Goal: Task Accomplishment & Management: Manage account settings

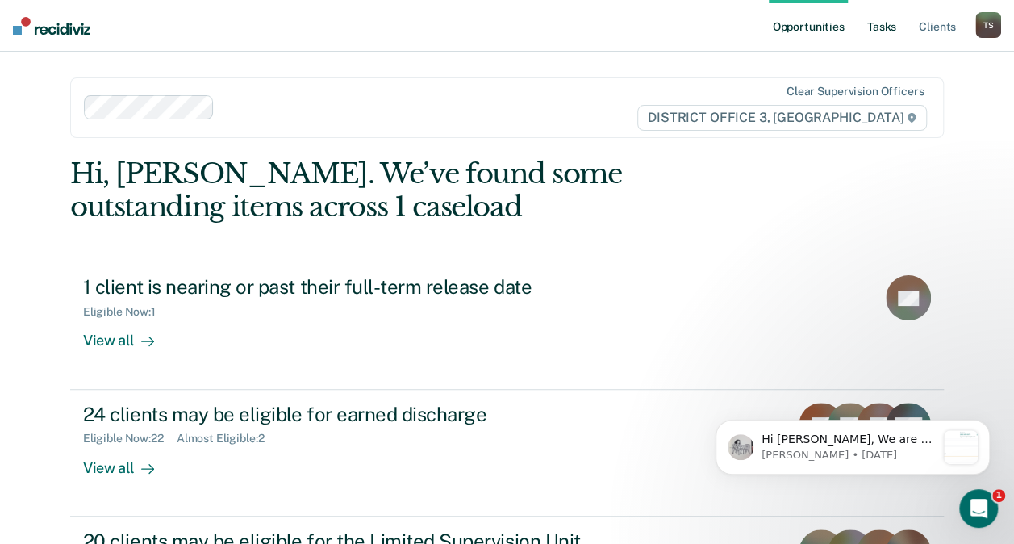
click at [877, 29] on link "Tasks" at bounding box center [881, 26] width 35 height 52
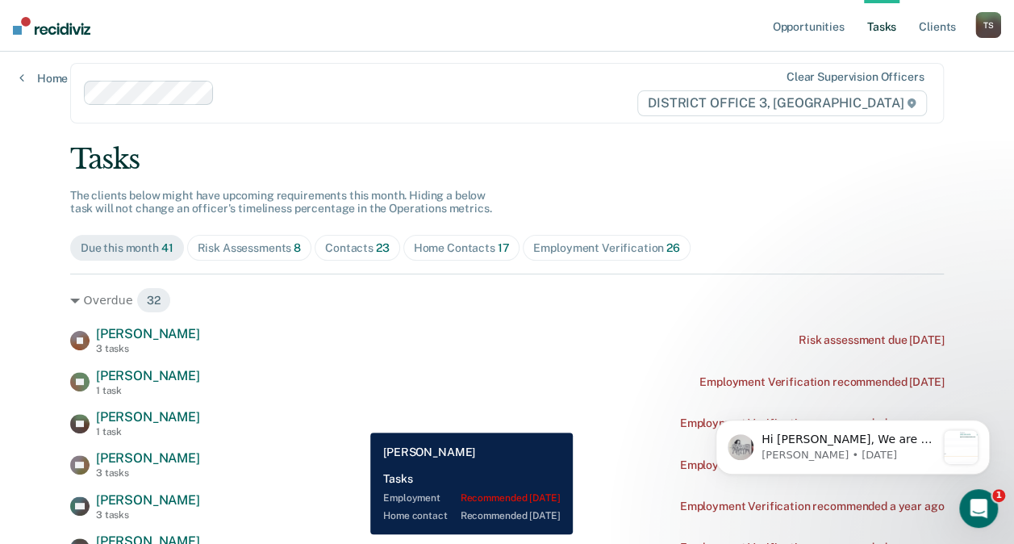
scroll to position [14, 0]
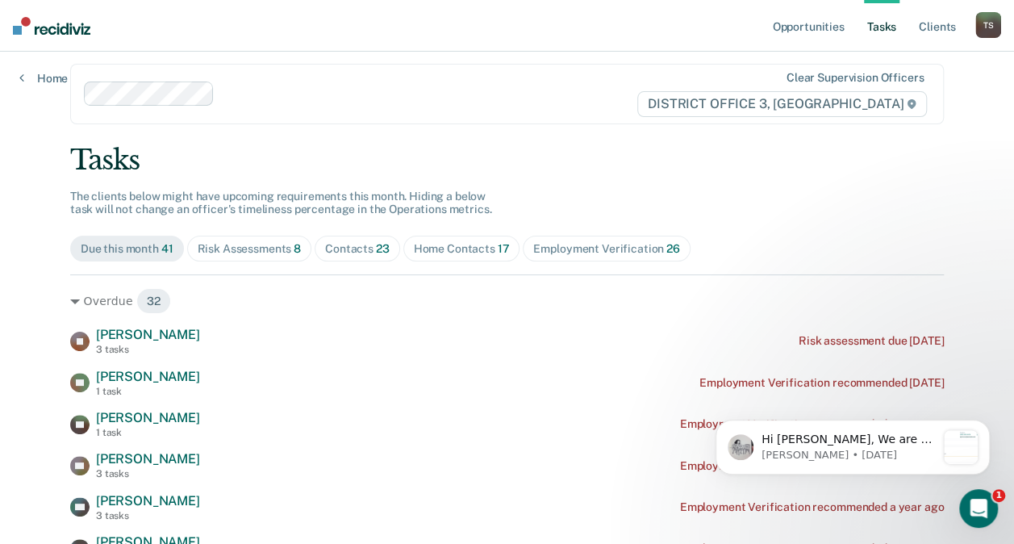
click at [345, 244] on div "Contacts 23" at bounding box center [357, 249] width 65 height 14
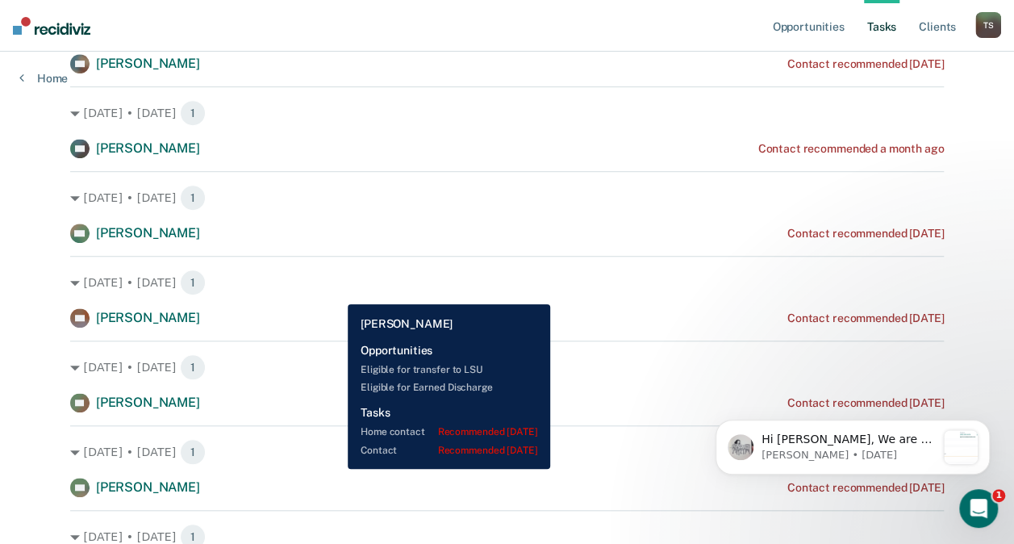
scroll to position [461, 0]
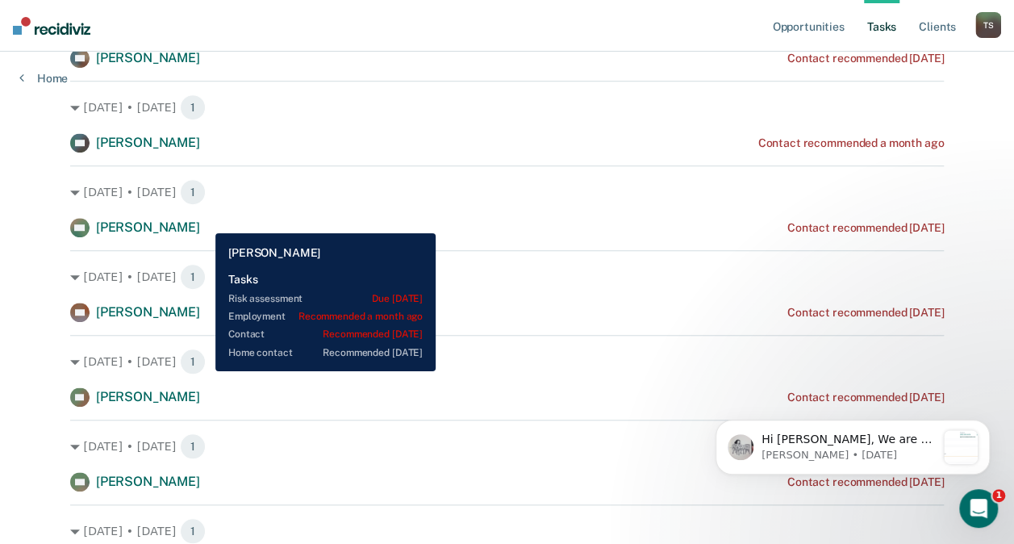
click at [200, 221] on span "[PERSON_NAME]" at bounding box center [148, 226] width 104 height 15
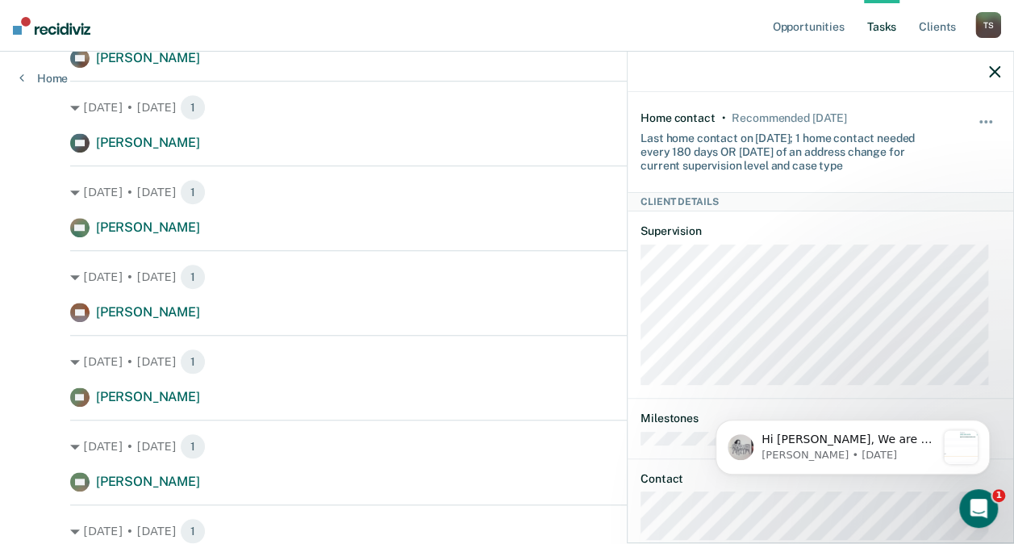
scroll to position [423, 0]
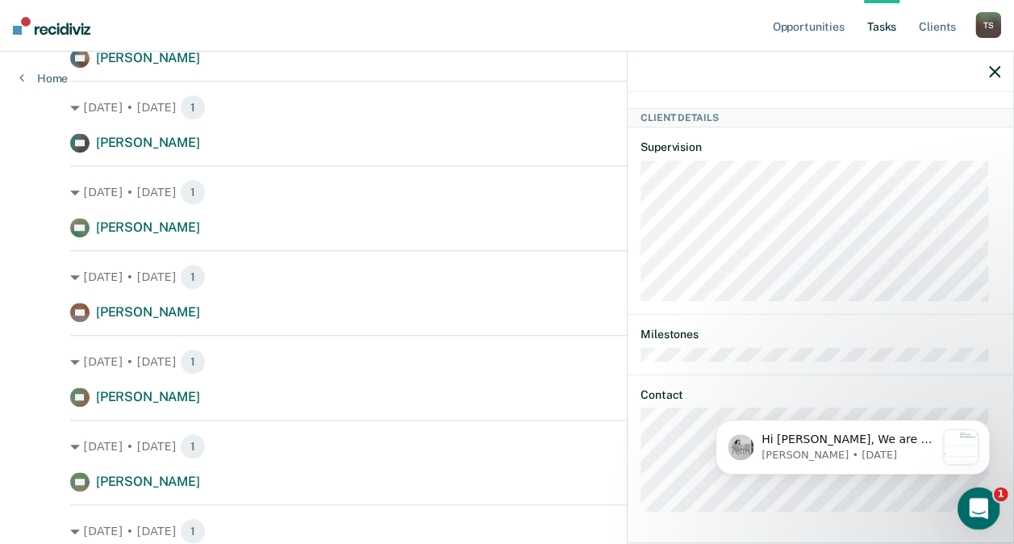
click at [984, 496] on div "Open Intercom Messenger" at bounding box center [975, 505] width 53 height 53
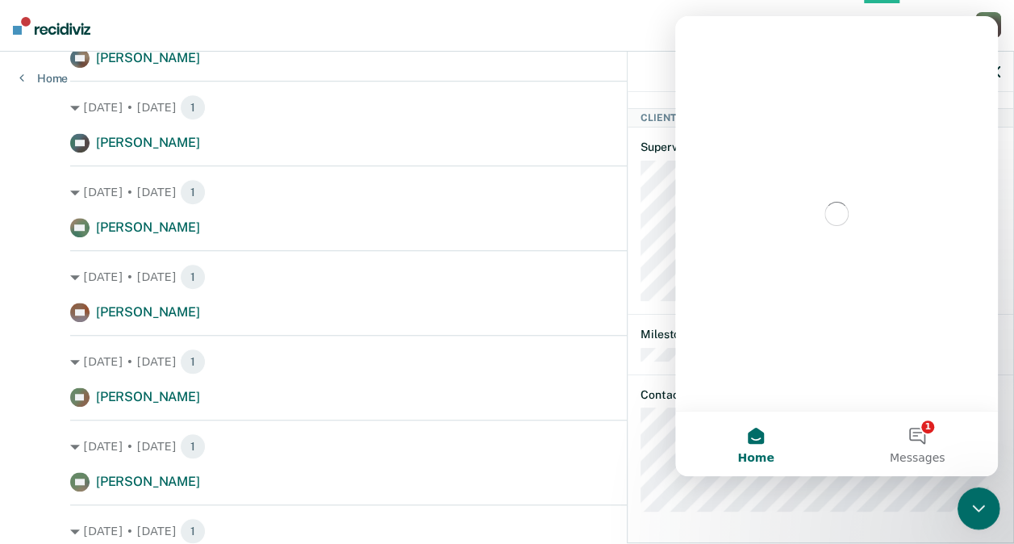
scroll to position [0, 0]
click at [921, 437] on button "1 Messages" at bounding box center [916, 443] width 161 height 65
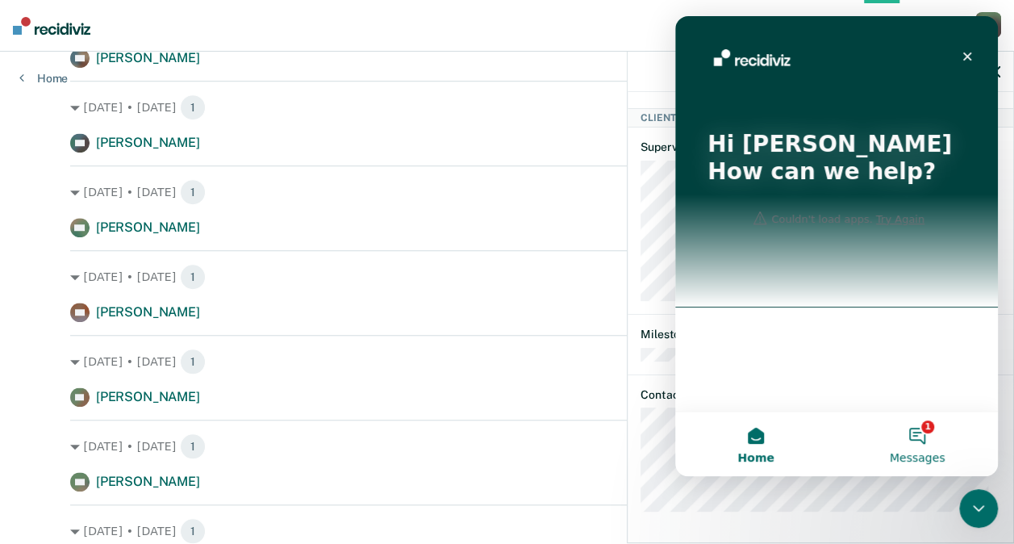
click at [920, 427] on button "1 Messages" at bounding box center [916, 443] width 161 height 65
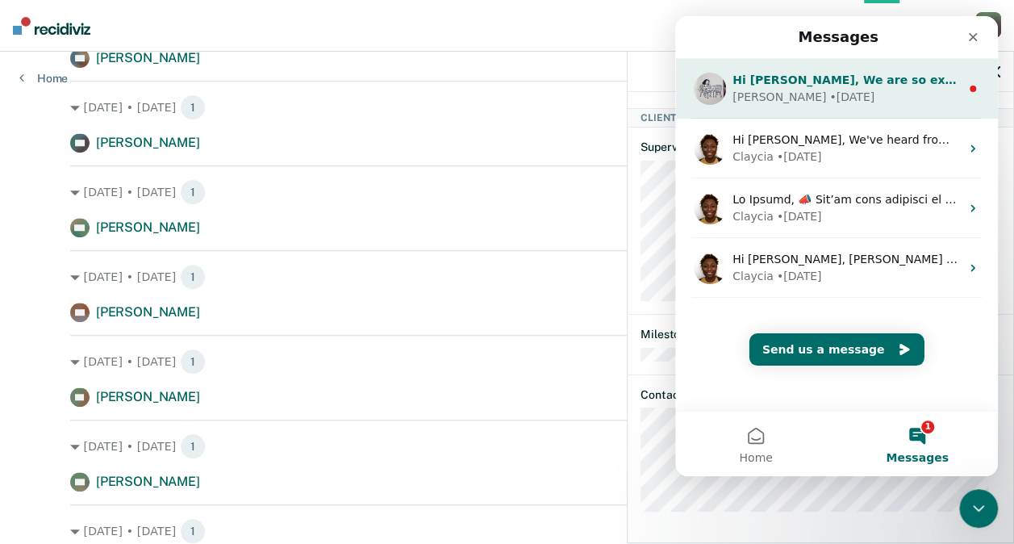
click at [848, 87] on div "Hi [PERSON_NAME], We are so excited to announce a brand new feature: AI case no…" at bounding box center [845, 80] width 227 height 17
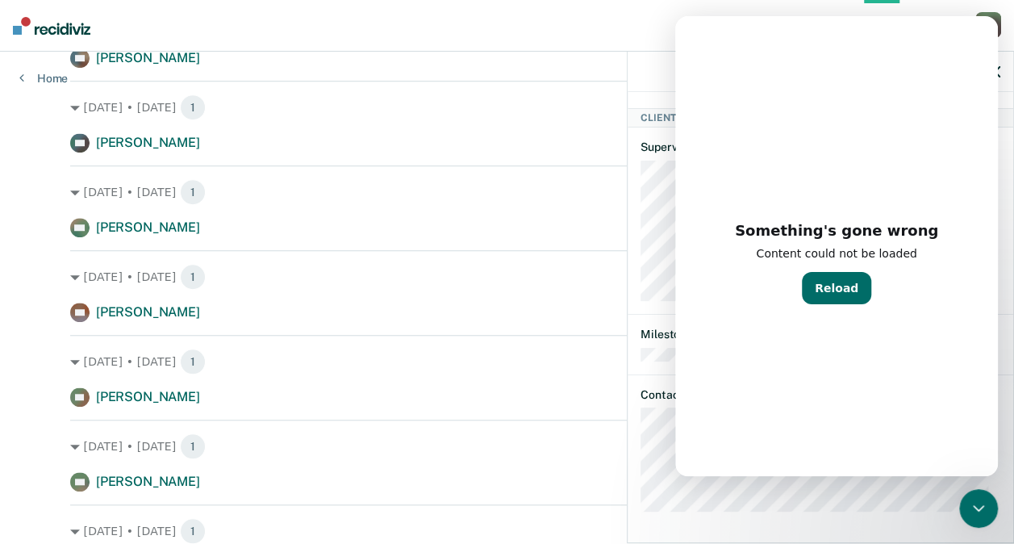
click at [594, 128] on div "[DATE] • [DATE] 1 NR [PERSON_NAME] Contact recommended a month ago" at bounding box center [506, 117] width 873 height 72
click at [408, 203] on div "[DATE] • [DATE] 1" at bounding box center [506, 192] width 873 height 26
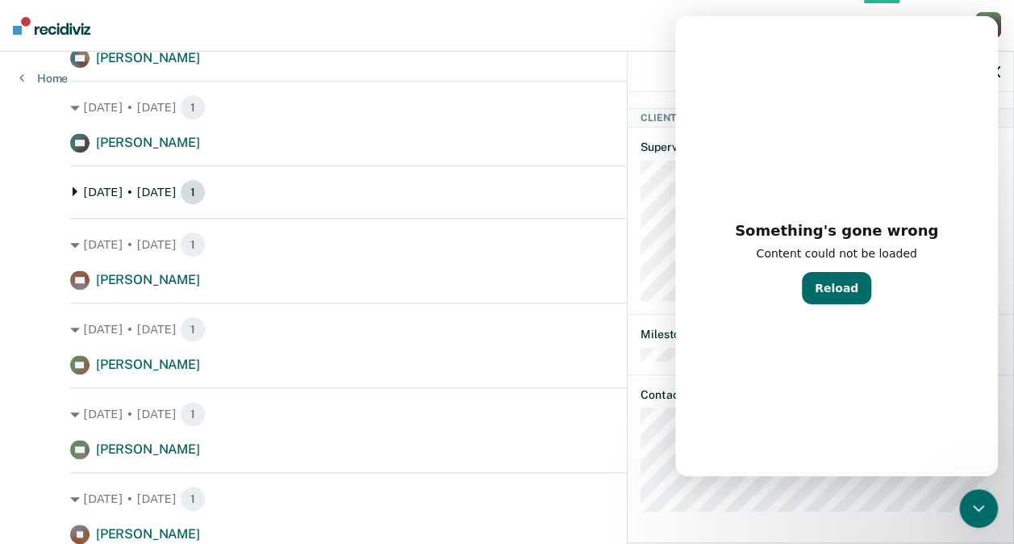
click at [408, 203] on div "[DATE] • [DATE] 1" at bounding box center [506, 192] width 873 height 26
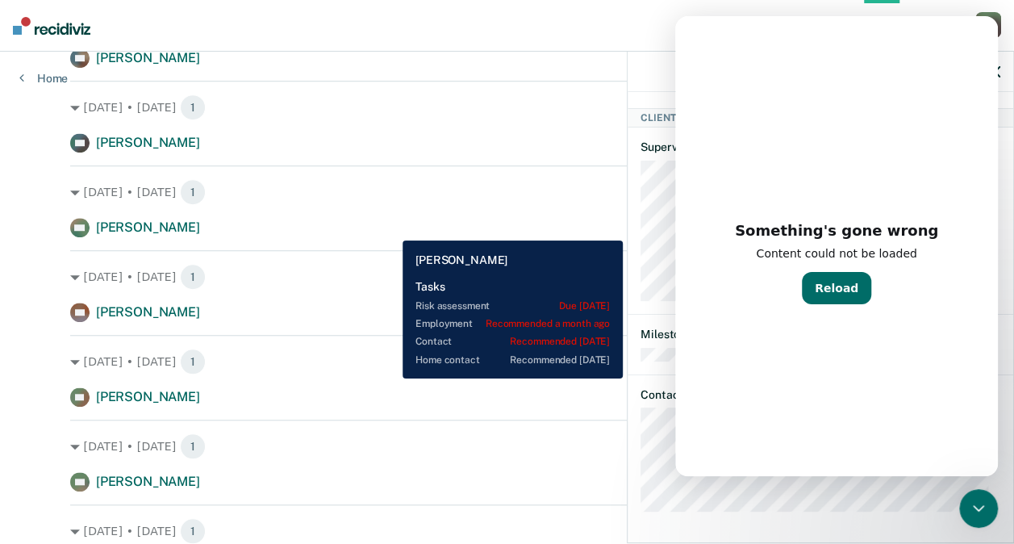
click at [390, 228] on div "KM [PERSON_NAME] Contact recommended [DATE]" at bounding box center [506, 227] width 873 height 19
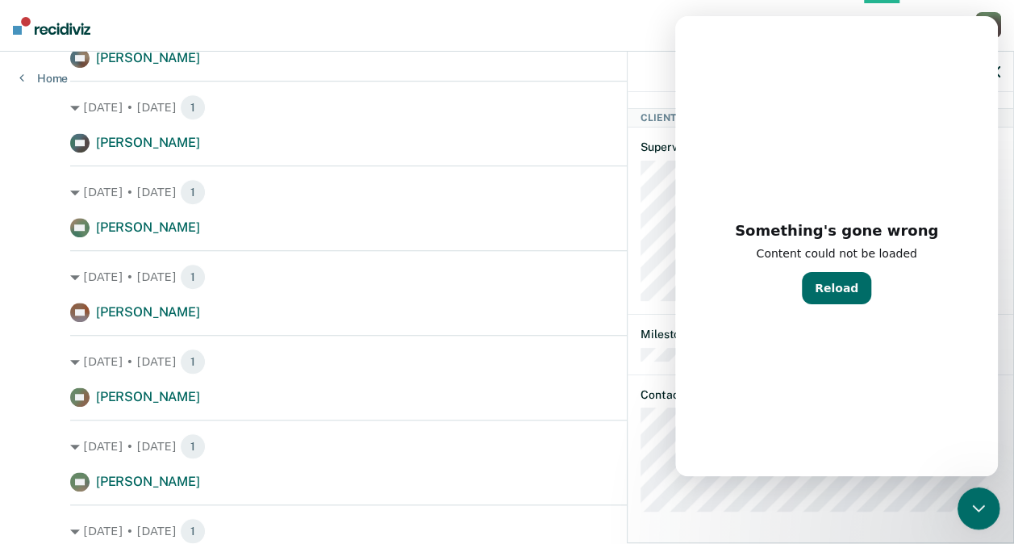
click at [973, 516] on div "Close Intercom Messenger" at bounding box center [976, 505] width 39 height 39
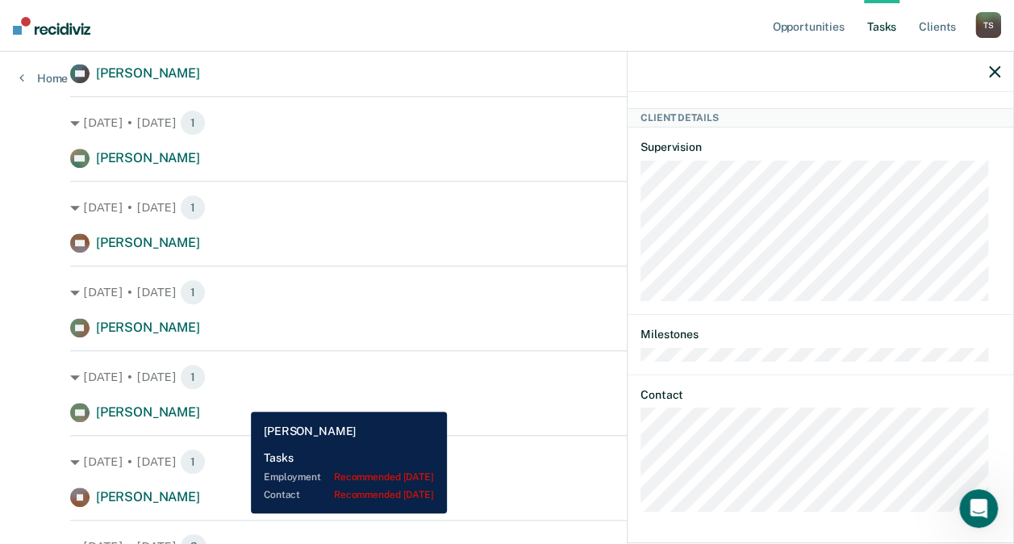
scroll to position [541, 0]
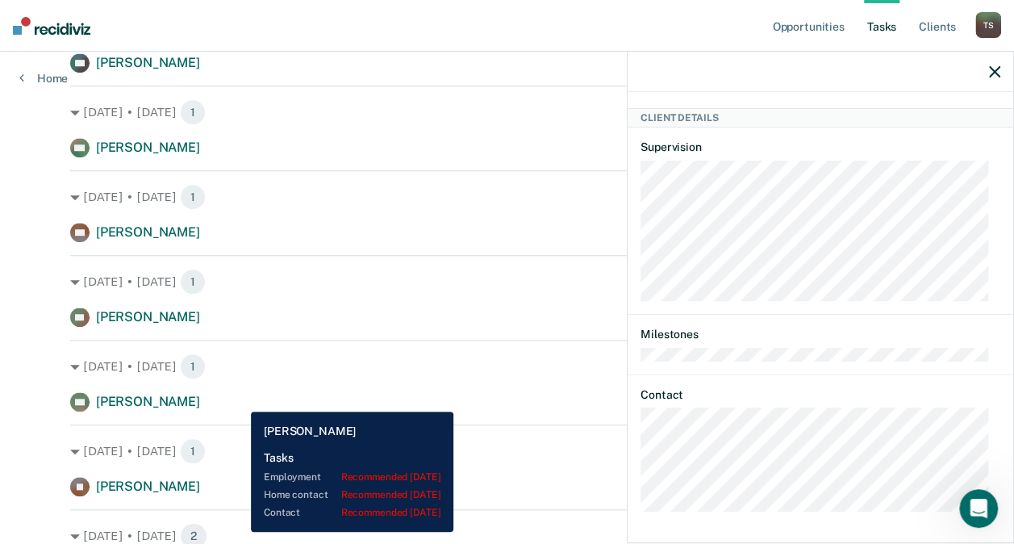
click at [239, 399] on div "NH [PERSON_NAME] Contact recommended [DATE]" at bounding box center [506, 401] width 873 height 19
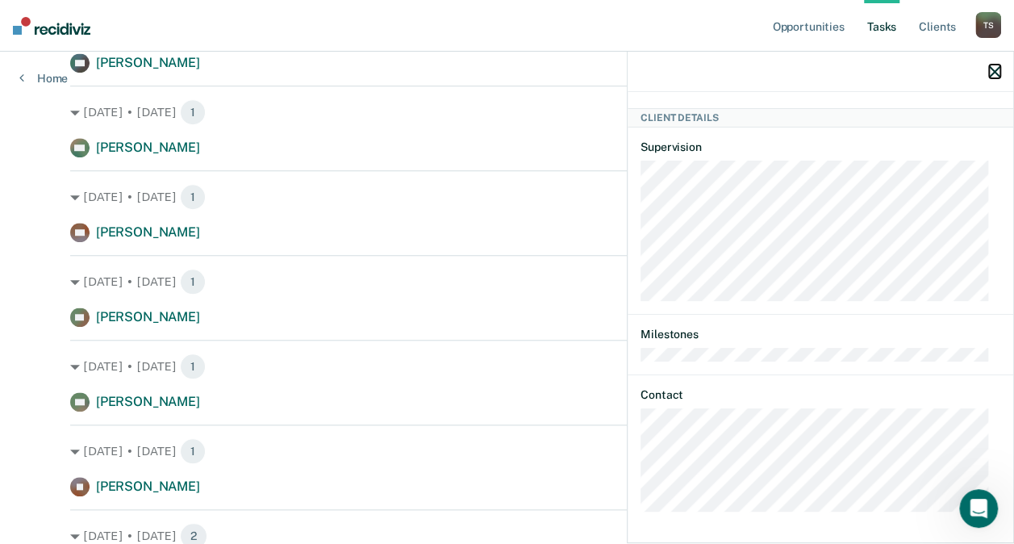
click at [997, 71] on icon "button" at bounding box center [994, 71] width 11 height 11
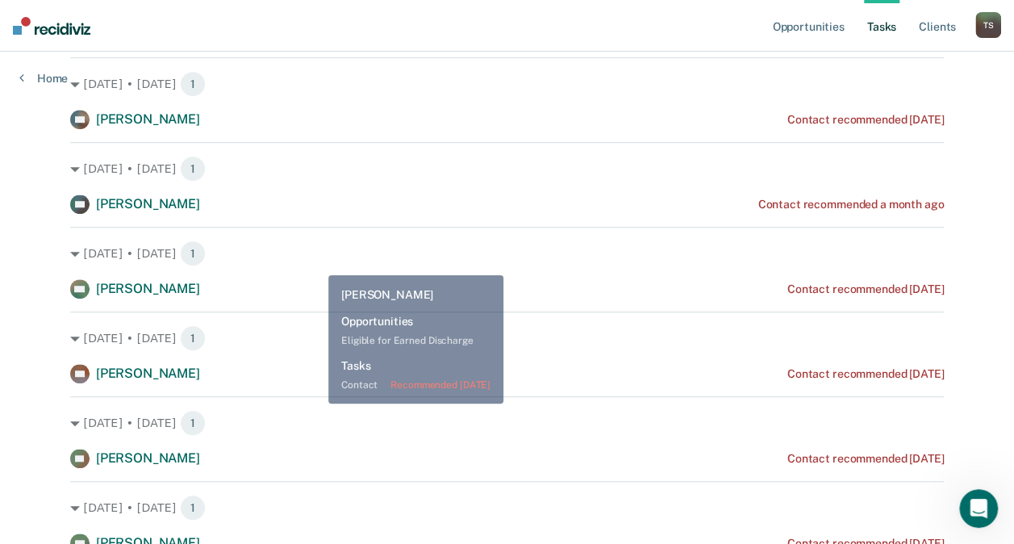
scroll to position [399, 0]
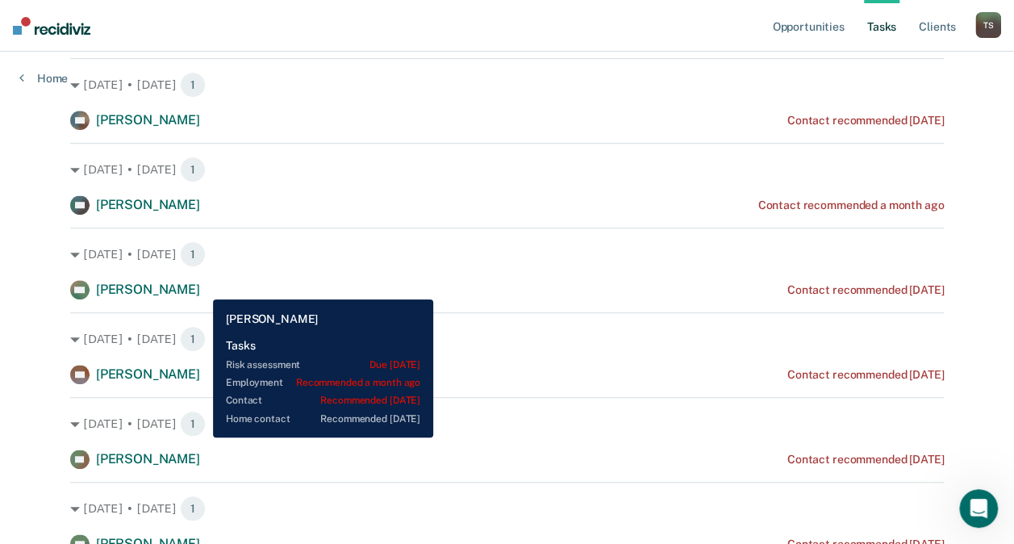
click at [200, 287] on span "[PERSON_NAME]" at bounding box center [148, 288] width 104 height 15
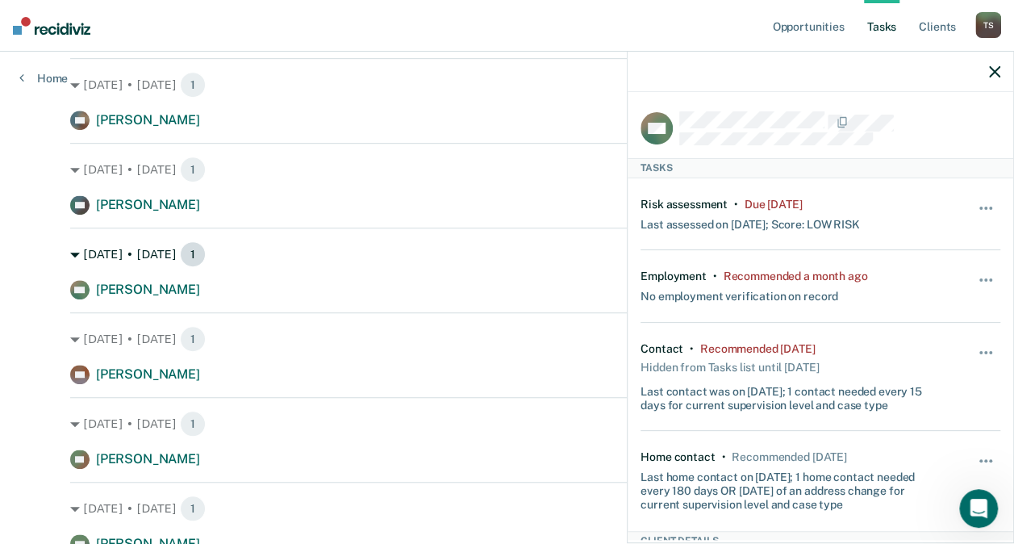
click at [459, 247] on div "[DATE] • [DATE] 1" at bounding box center [506, 254] width 873 height 26
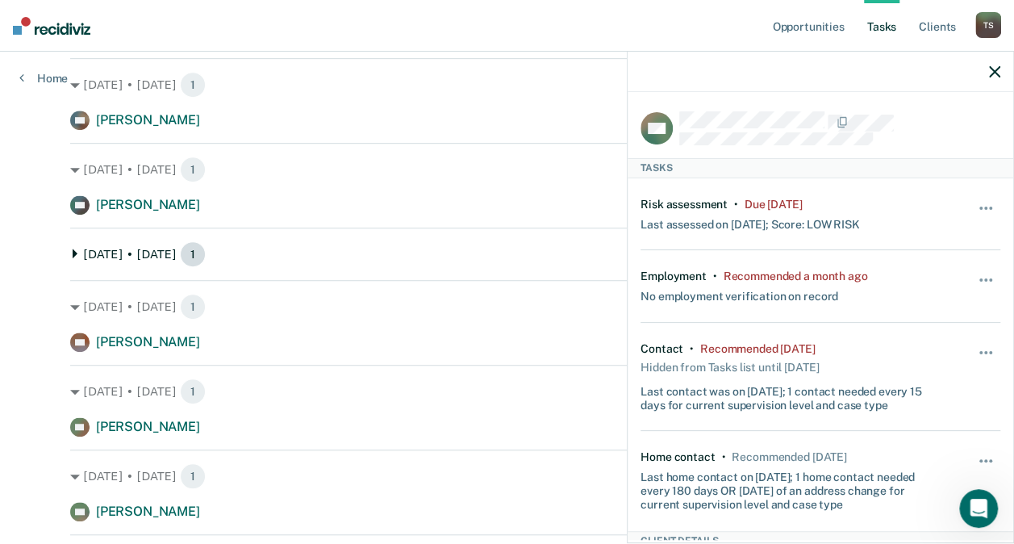
click at [427, 248] on div "[DATE] • [DATE] 1" at bounding box center [506, 254] width 873 height 26
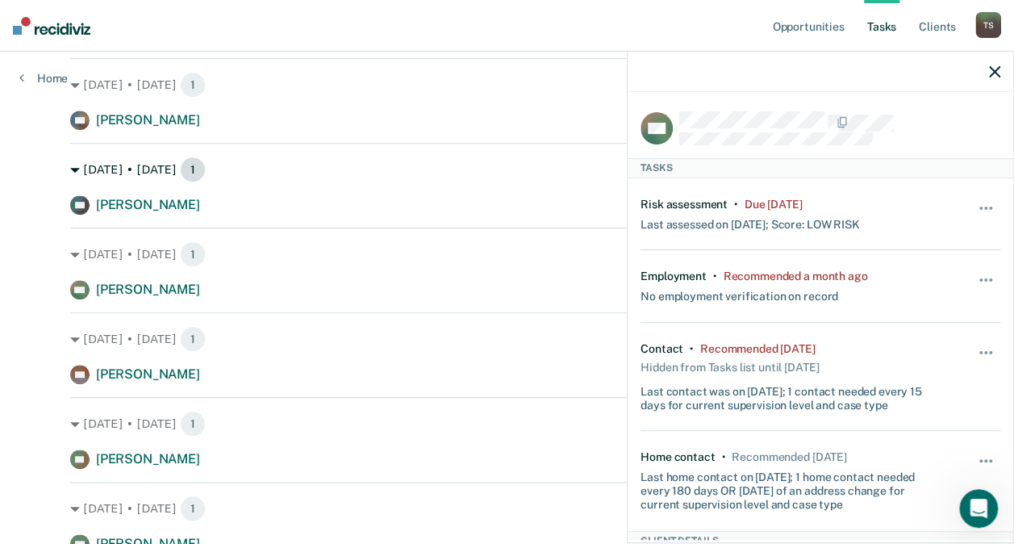
click at [278, 164] on div "[DATE] • [DATE] 1" at bounding box center [506, 169] width 873 height 26
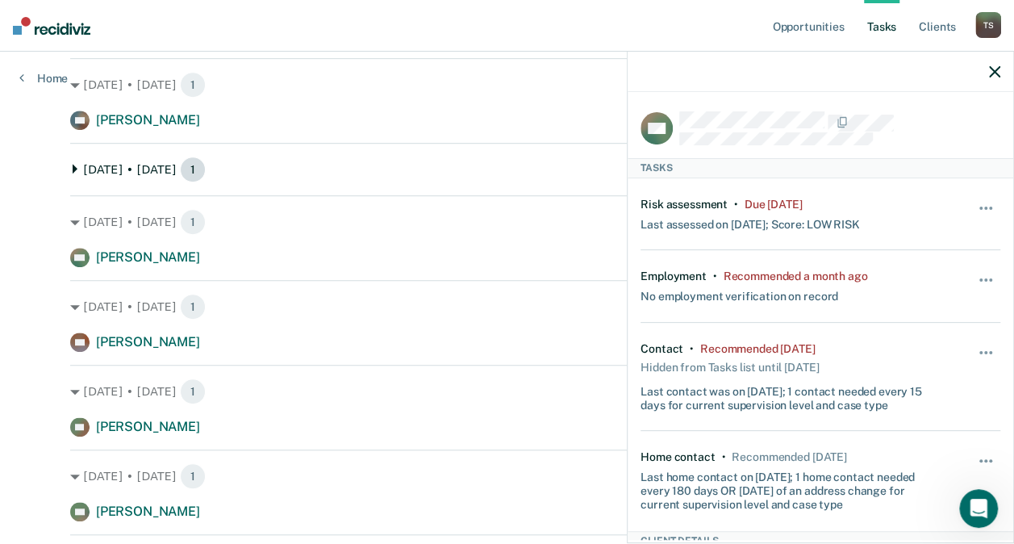
click at [278, 164] on div "[DATE] • [DATE] 1" at bounding box center [506, 169] width 873 height 26
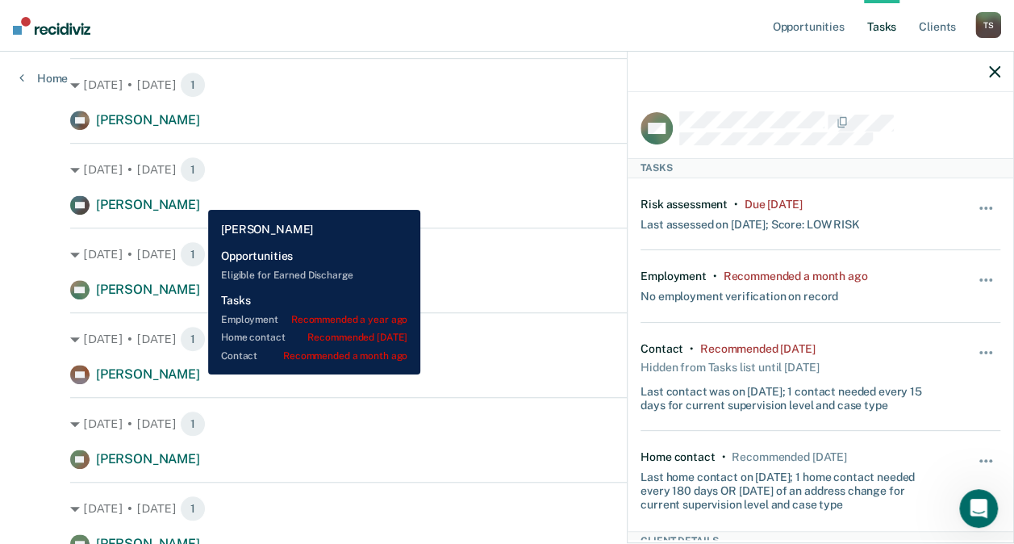
click at [195, 198] on span "[PERSON_NAME]" at bounding box center [148, 204] width 104 height 15
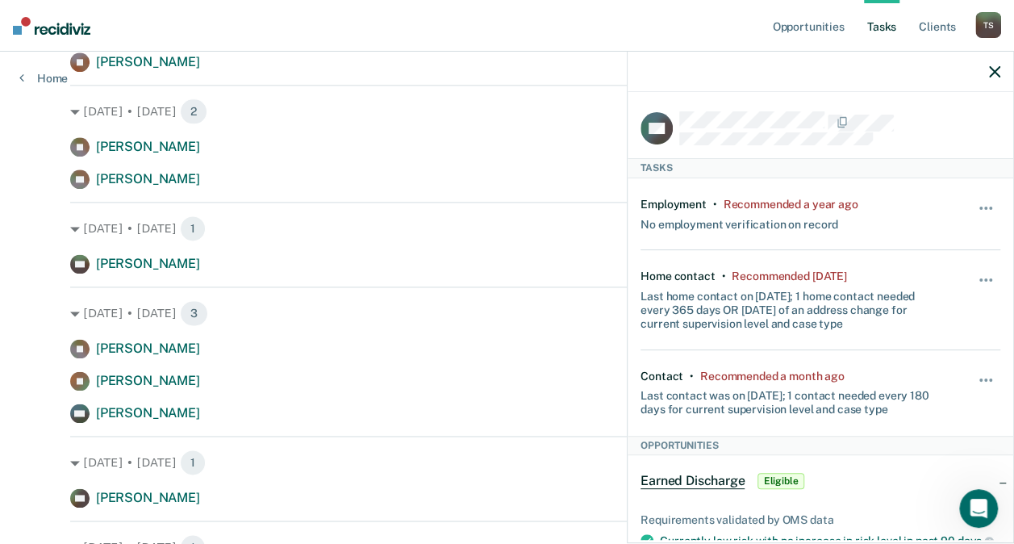
scroll to position [969, 0]
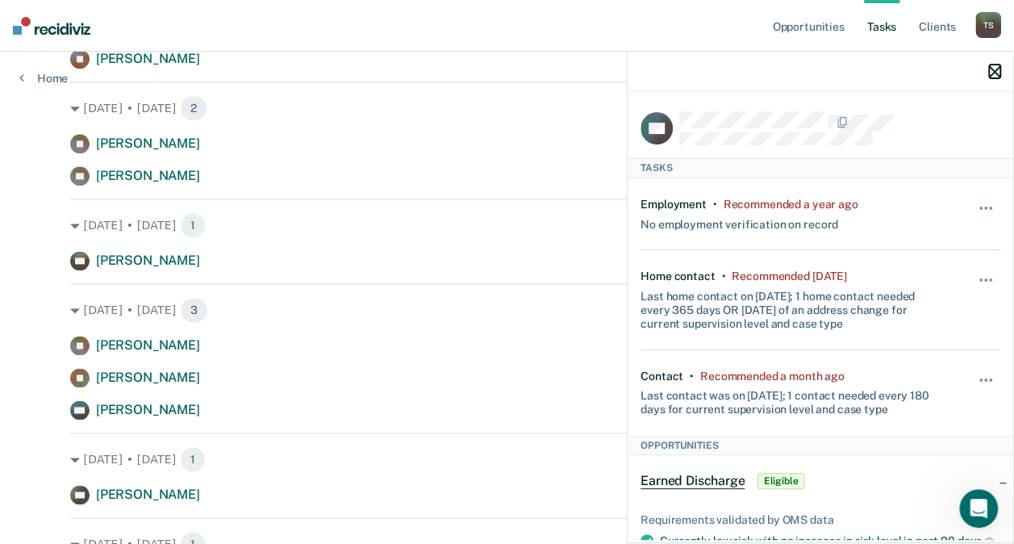
click at [997, 70] on icon "button" at bounding box center [994, 71] width 11 height 11
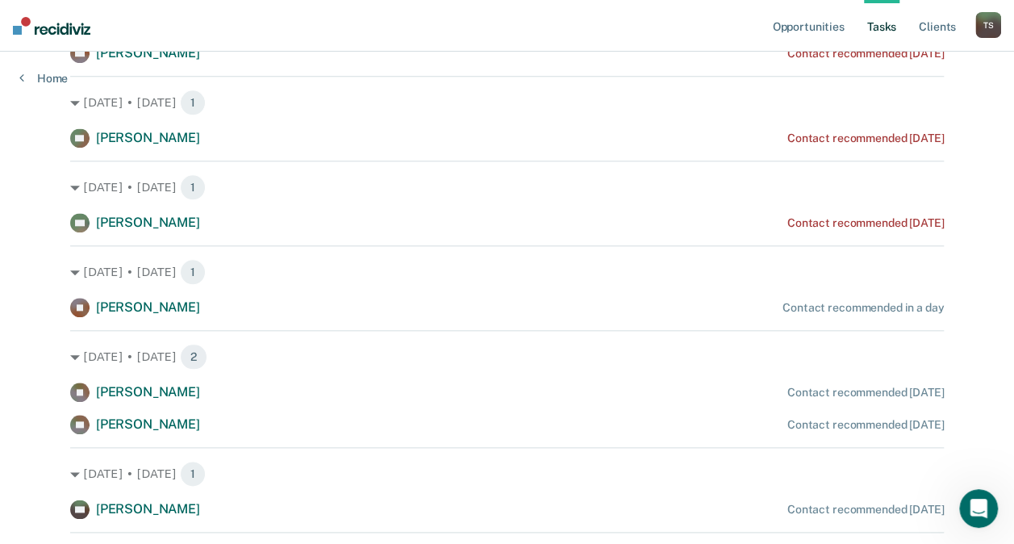
scroll to position [699, 0]
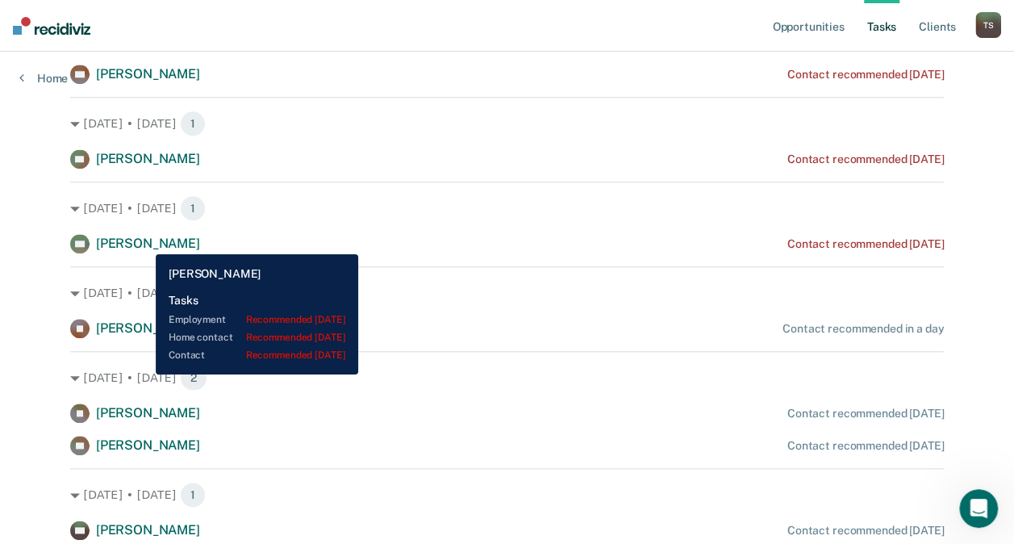
click at [144, 242] on span "[PERSON_NAME]" at bounding box center [148, 242] width 104 height 15
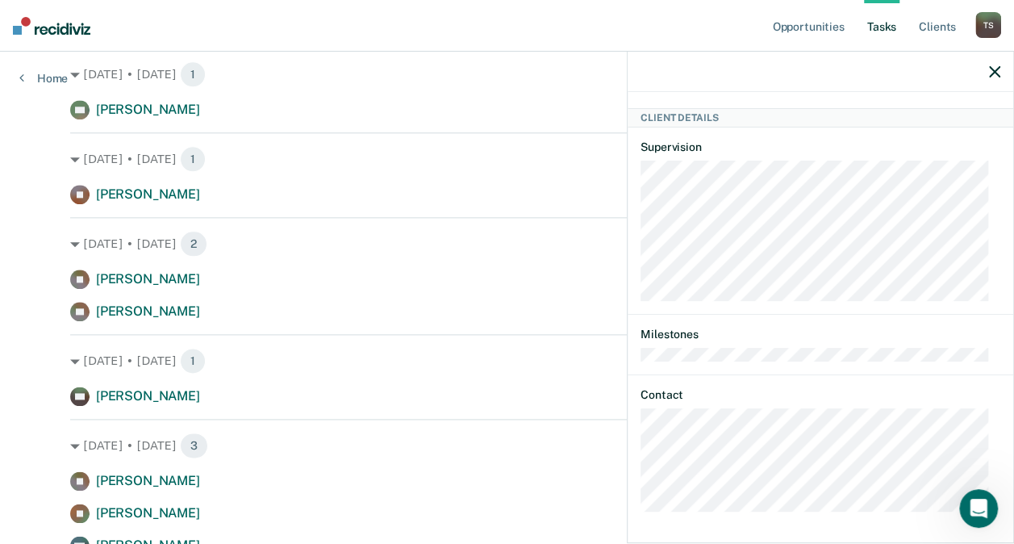
scroll to position [834, 0]
click at [988, 71] on div at bounding box center [820, 72] width 386 height 40
click at [996, 71] on icon "button" at bounding box center [994, 71] width 11 height 11
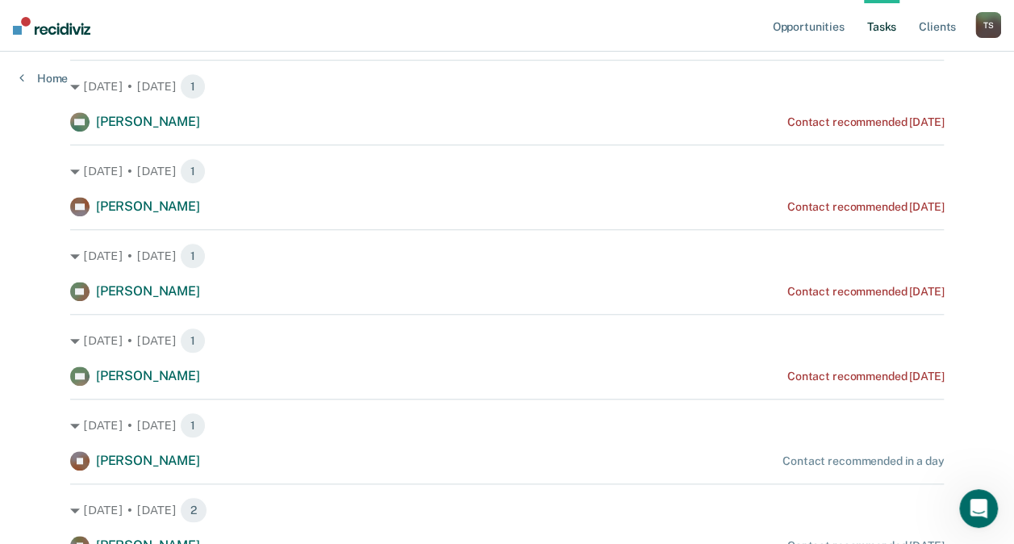
scroll to position [566, 0]
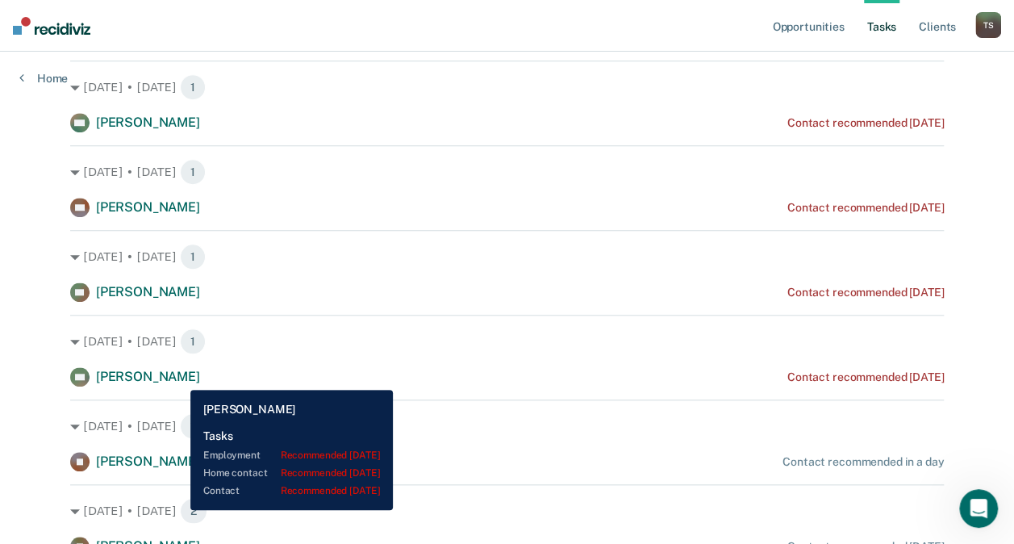
click at [178, 377] on span "[PERSON_NAME]" at bounding box center [148, 376] width 104 height 15
